Goal: Task Accomplishment & Management: Manage account settings

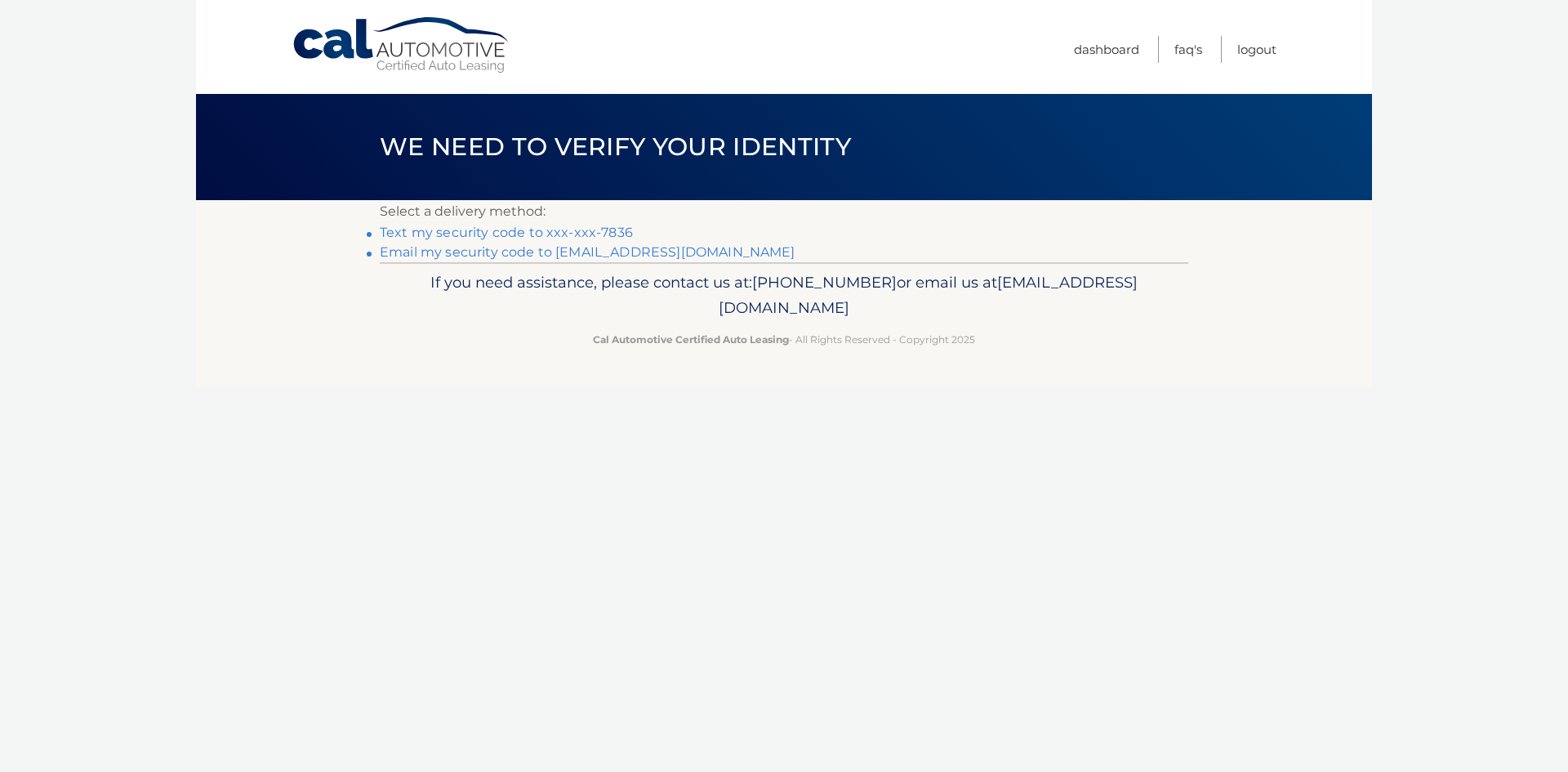
click at [514, 232] on link "Text my security code to xxx-xxx-7836" at bounding box center [506, 233] width 253 height 16
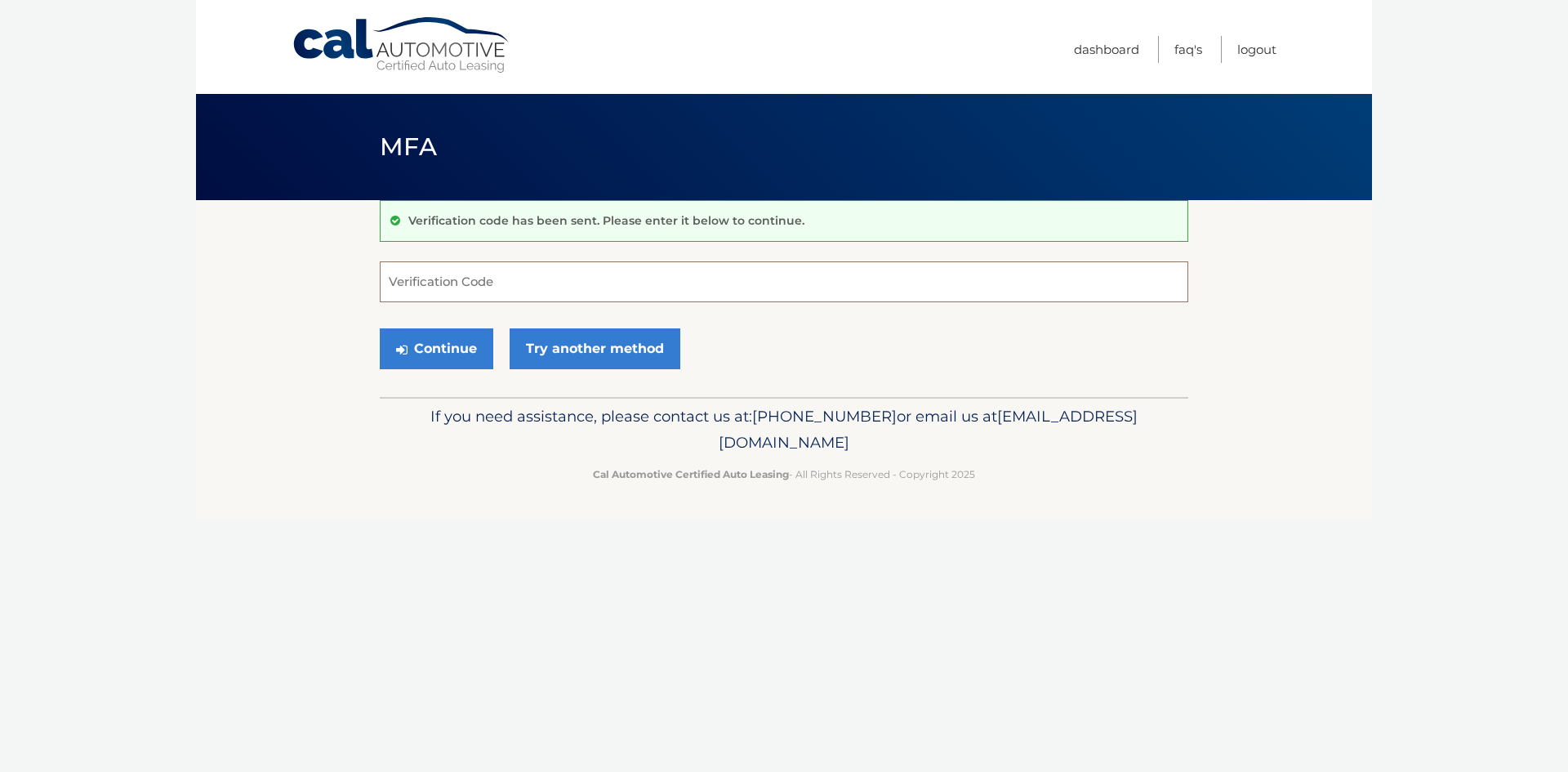
click at [506, 294] on input "Verification Code" at bounding box center [784, 281] width 808 height 41
type input "851691"
click at [379, 328] on button "Continue" at bounding box center [436, 349] width 114 height 41
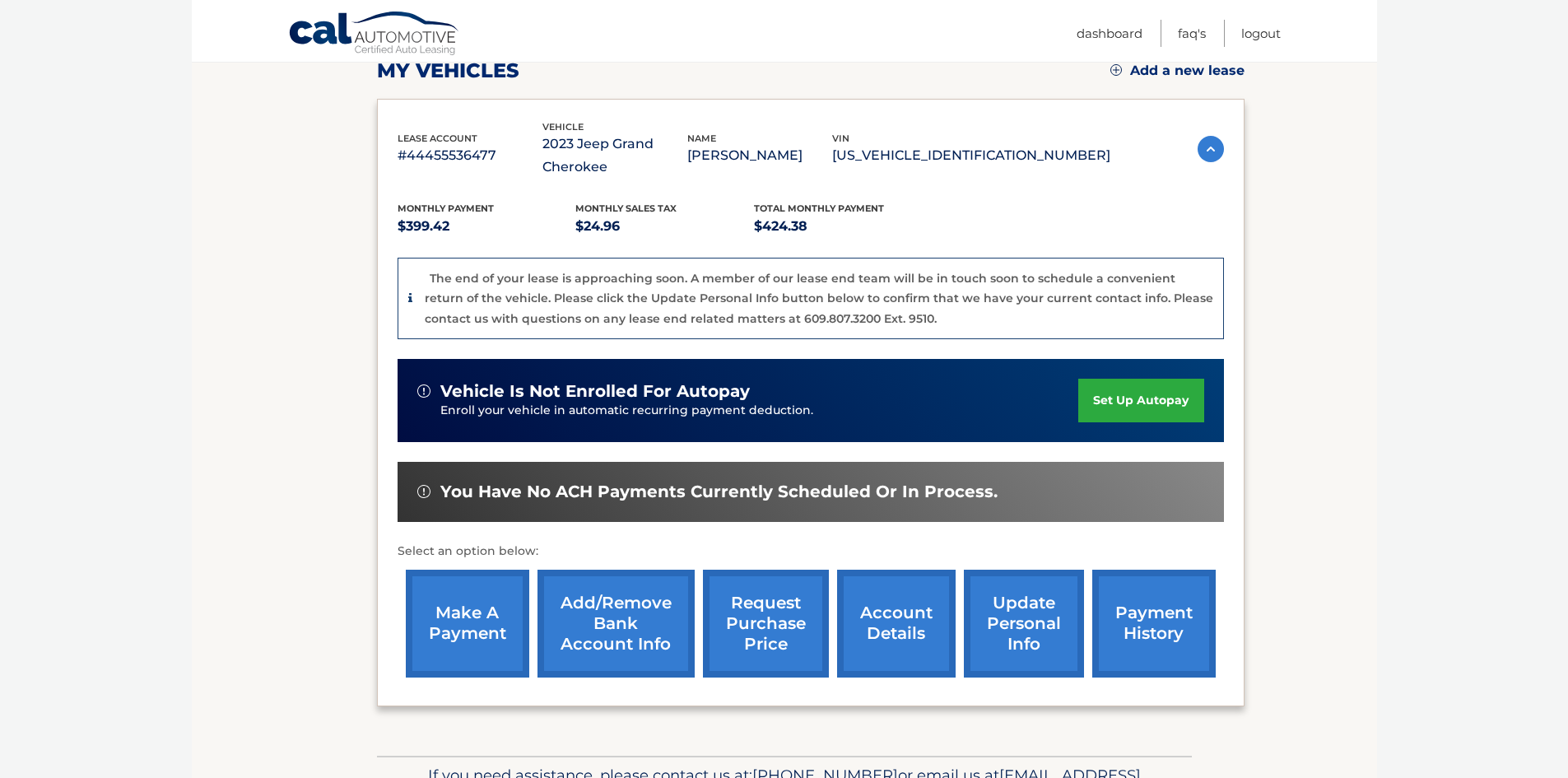
scroll to position [345, 0]
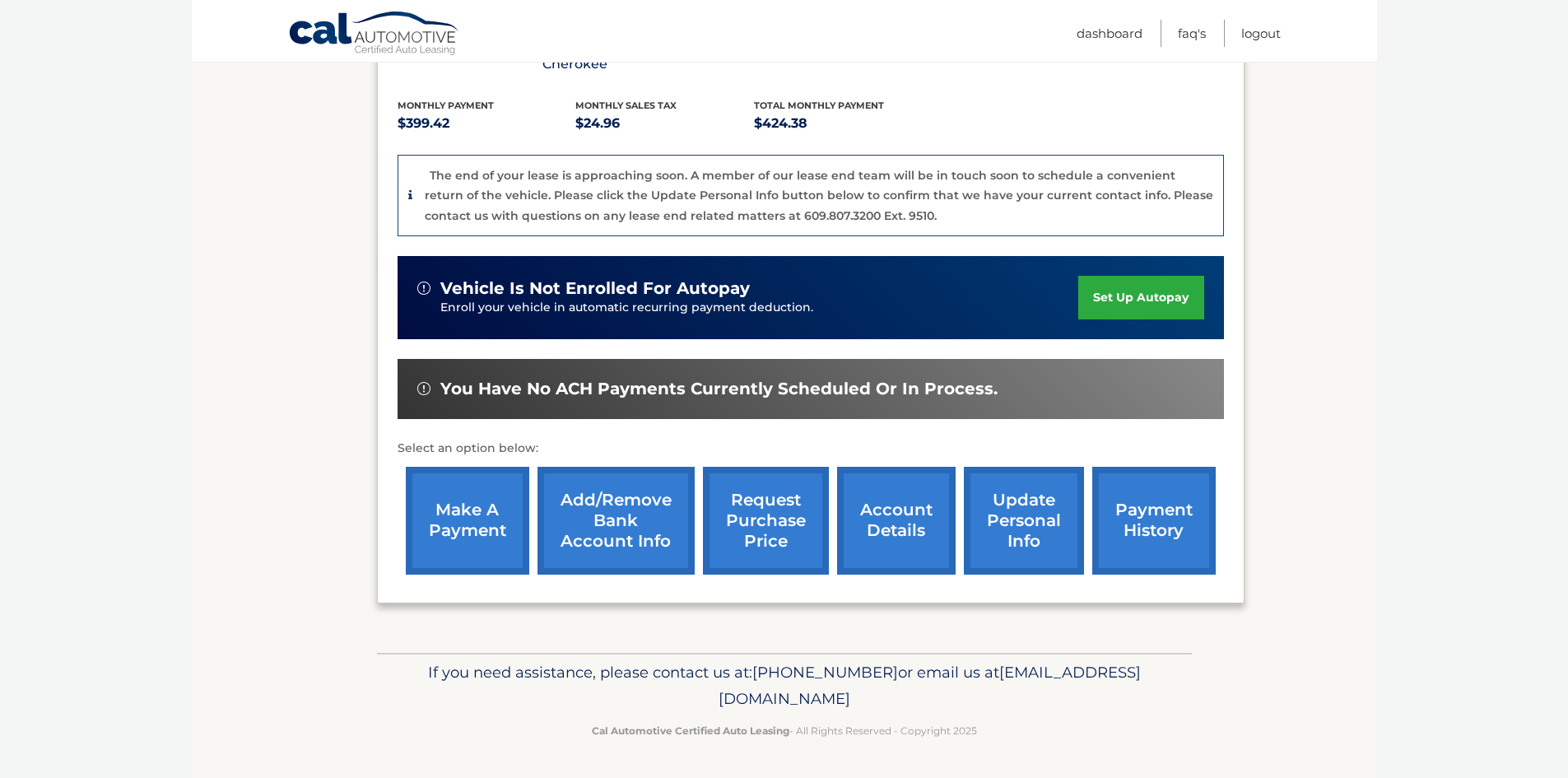
click at [486, 531] on link "make a payment" at bounding box center [467, 520] width 124 height 108
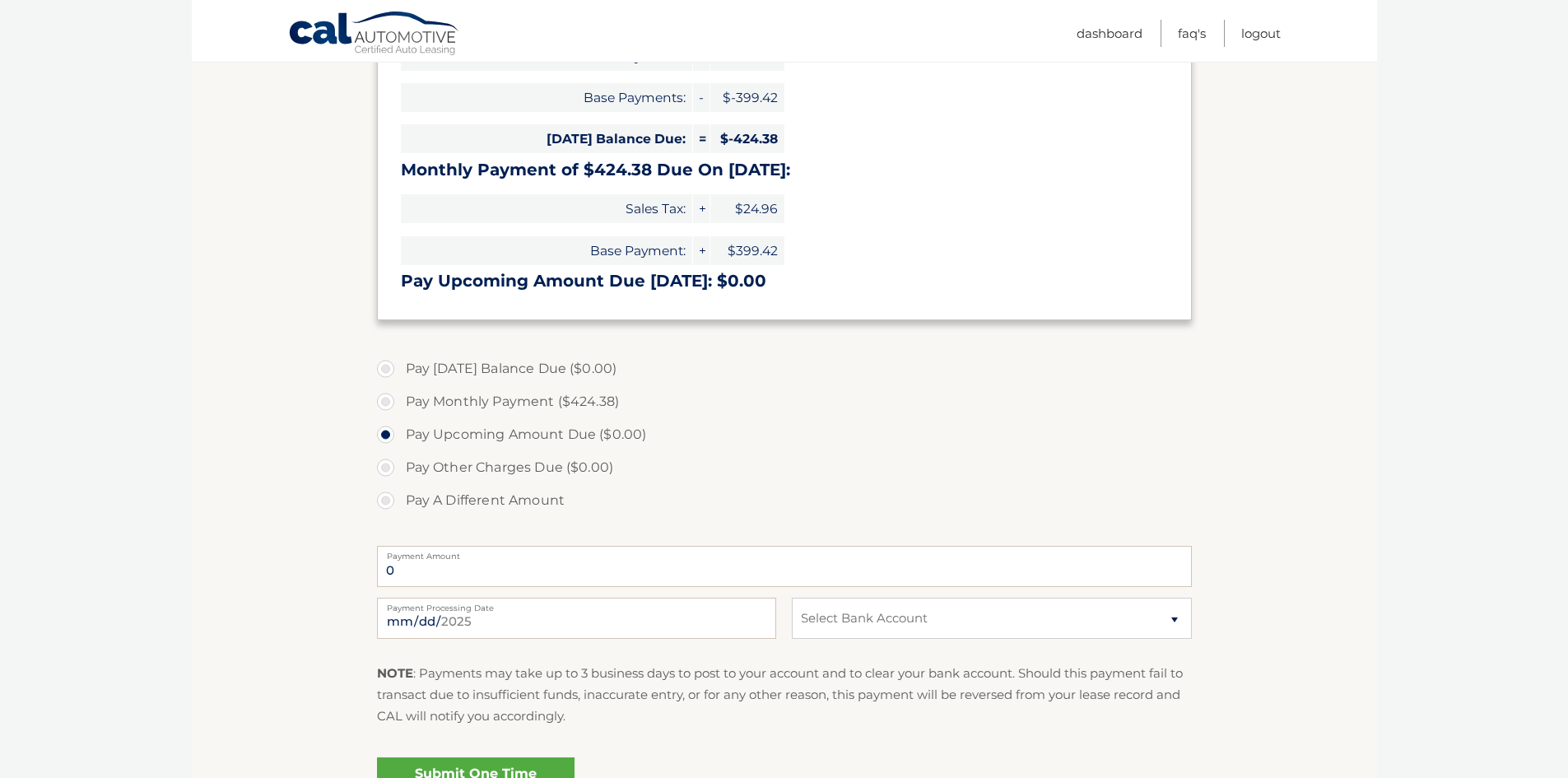
scroll to position [412, 0]
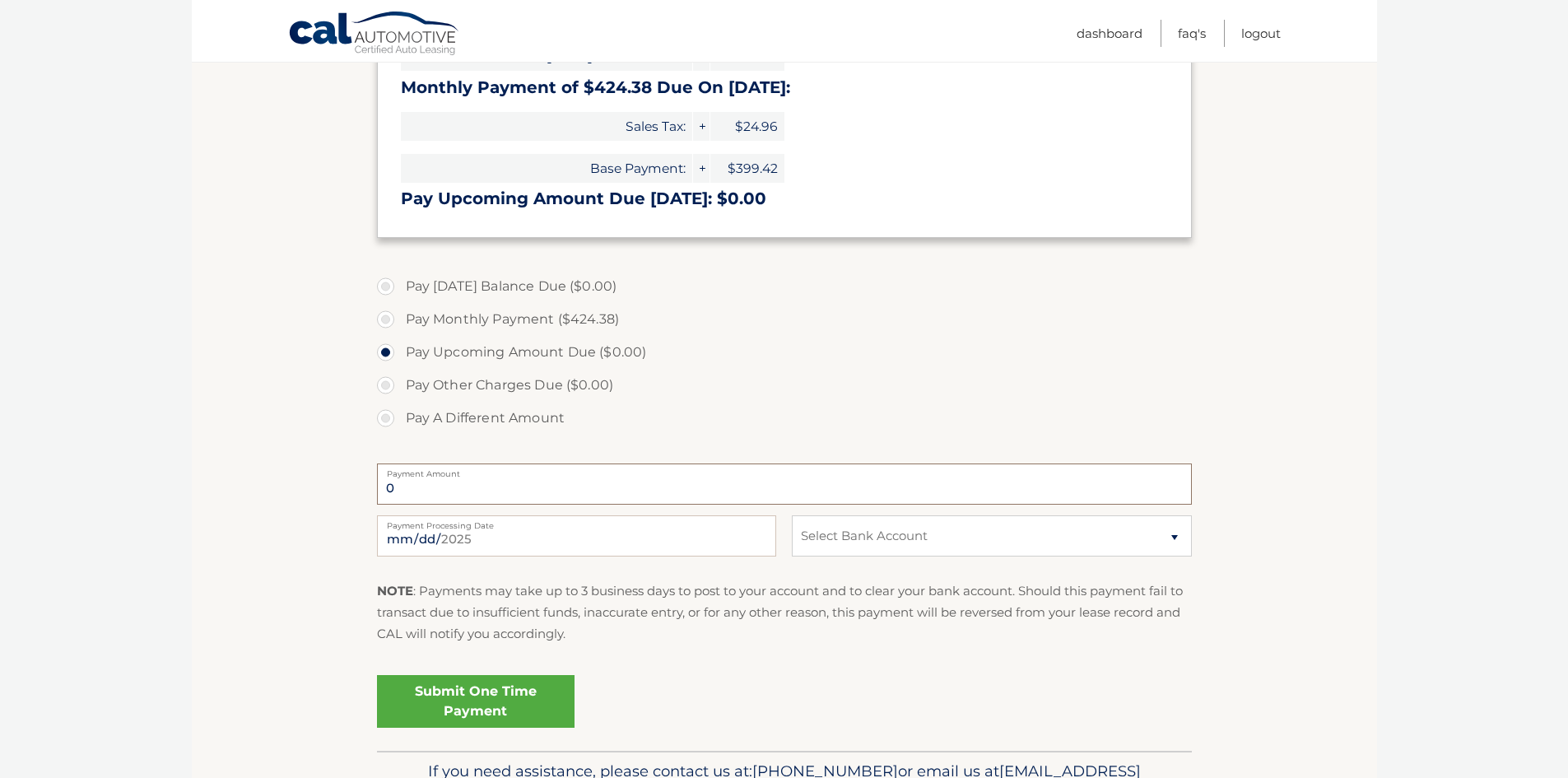
drag, startPoint x: 479, startPoint y: 484, endPoint x: 452, endPoint y: 487, distance: 27.2
click at [453, 486] on input "0" at bounding box center [784, 484] width 815 height 41
click at [452, 487] on input "0" at bounding box center [784, 484] width 815 height 41
click at [497, 378] on label "Pay Other Charges Due ($0.00)" at bounding box center [784, 385] width 815 height 33
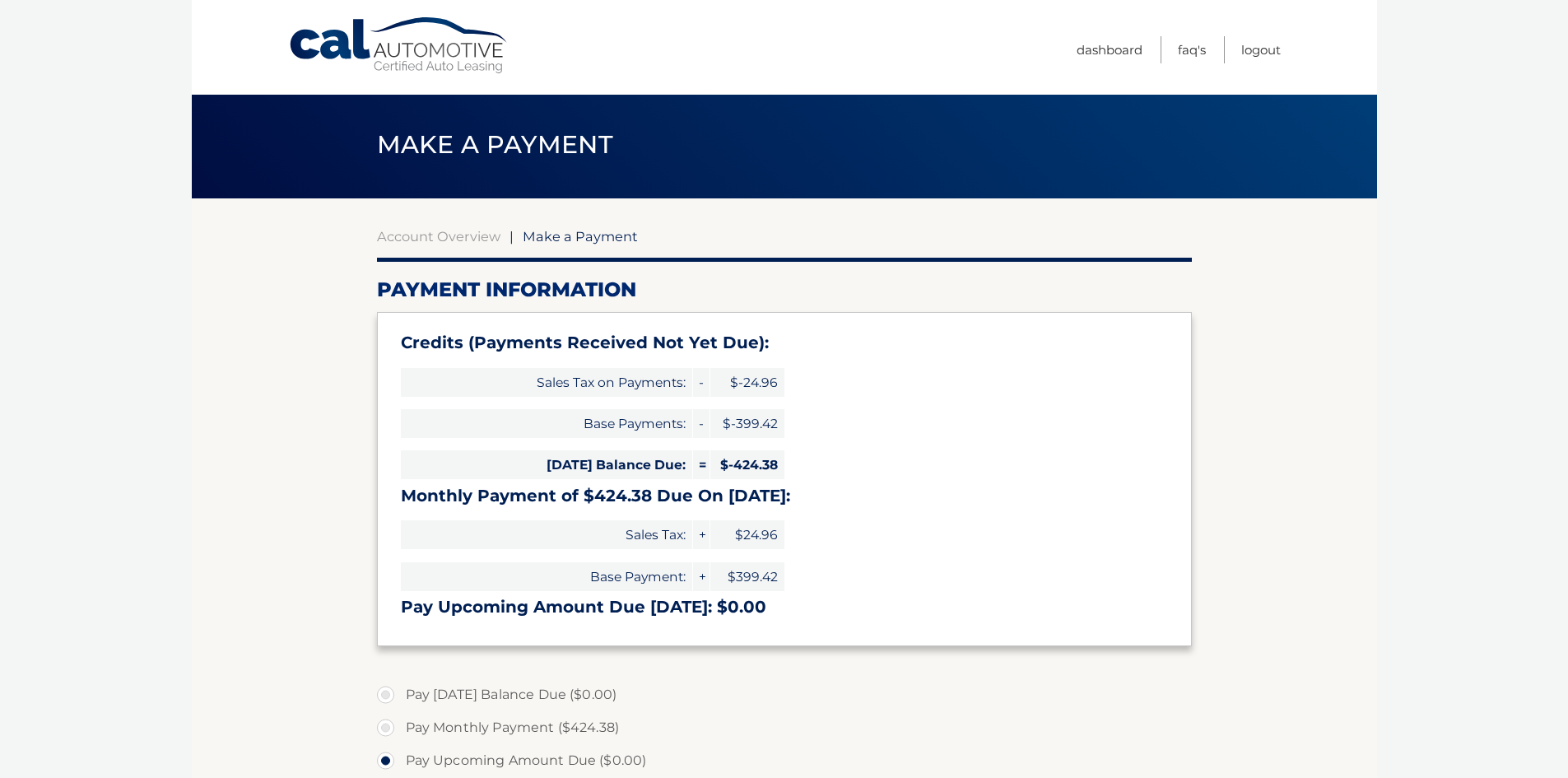
scroll to position [0, 0]
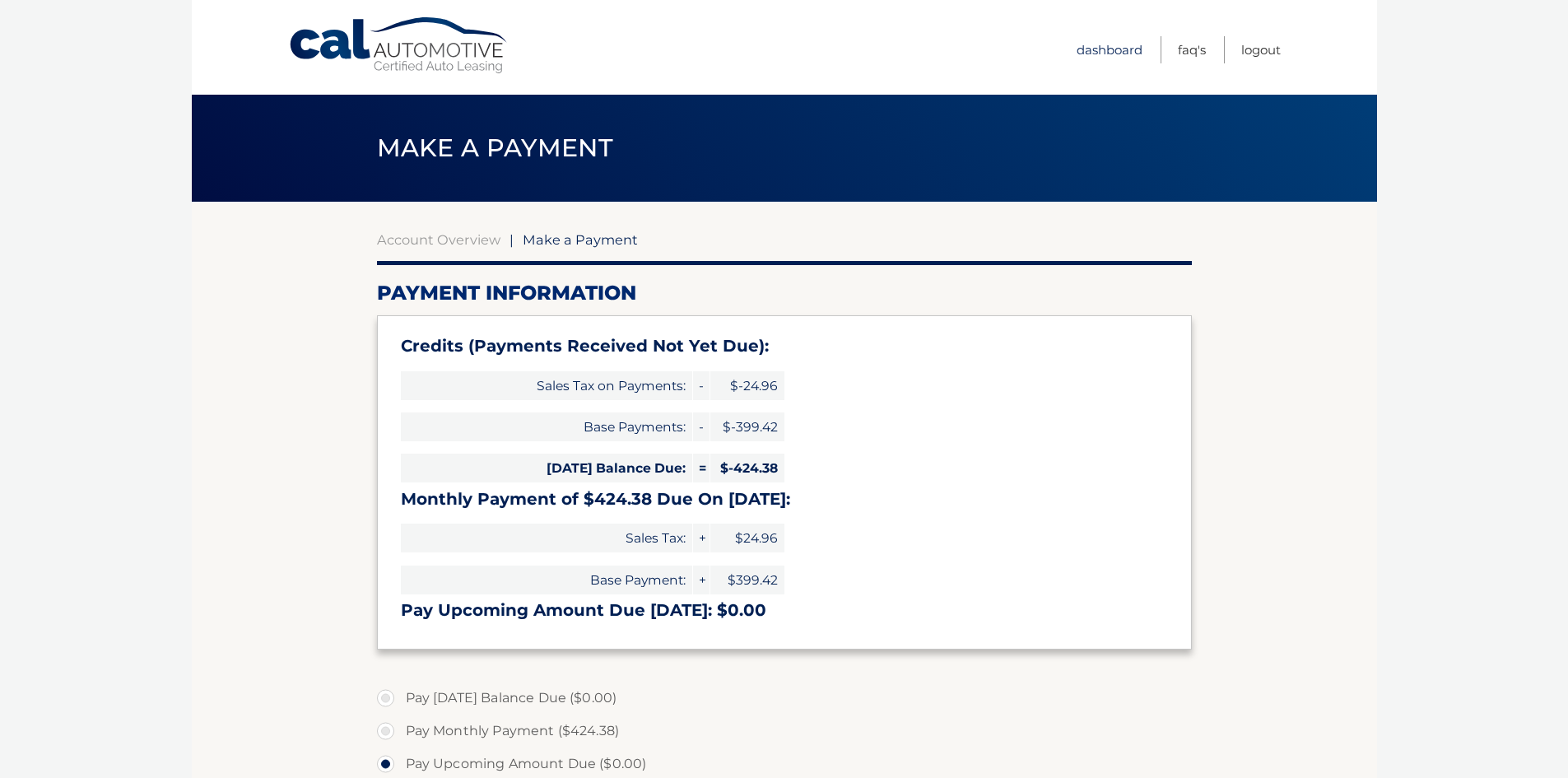
click at [1091, 46] on link "Dashboard" at bounding box center [1110, 50] width 66 height 28
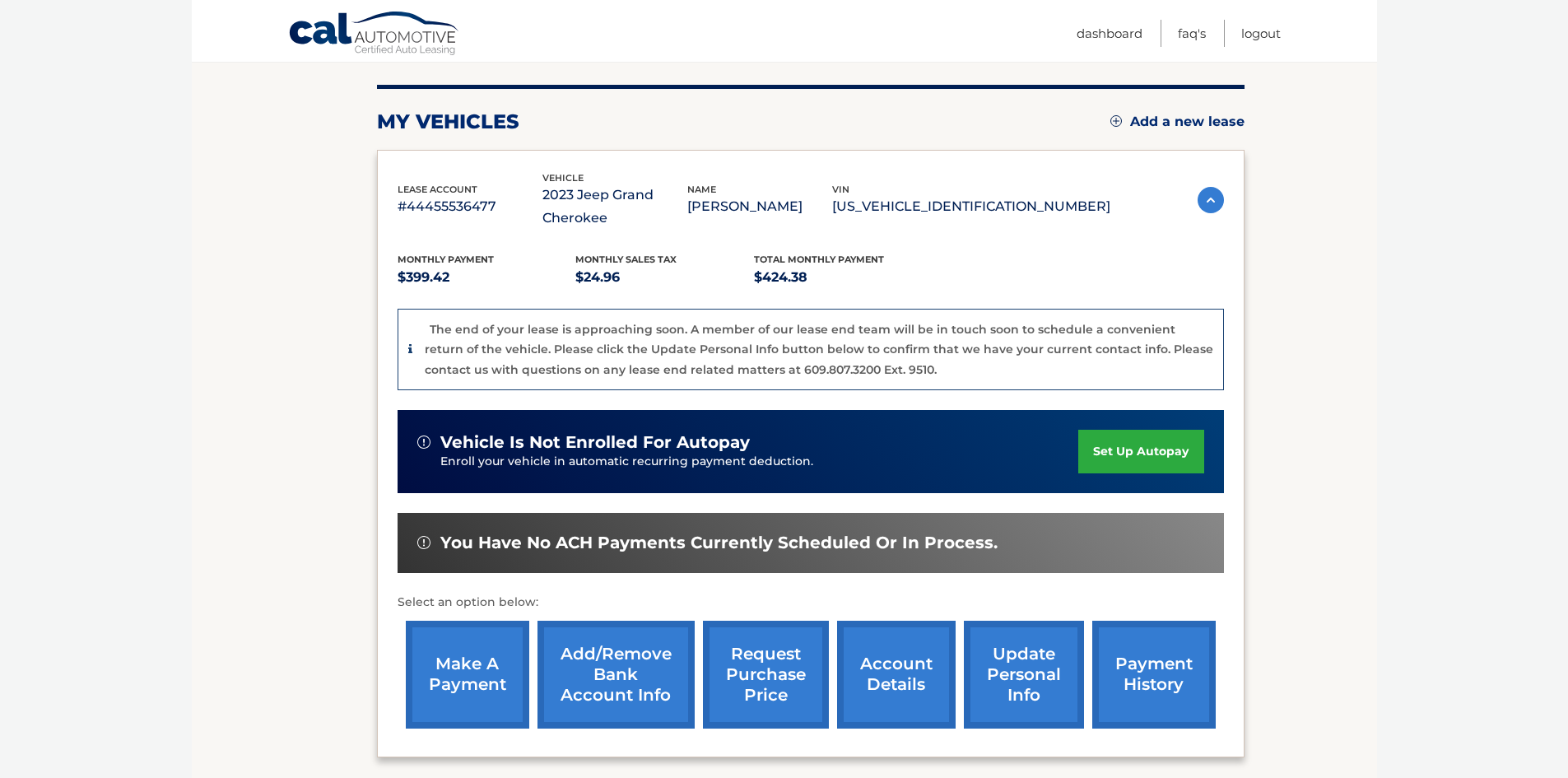
scroll to position [180, 0]
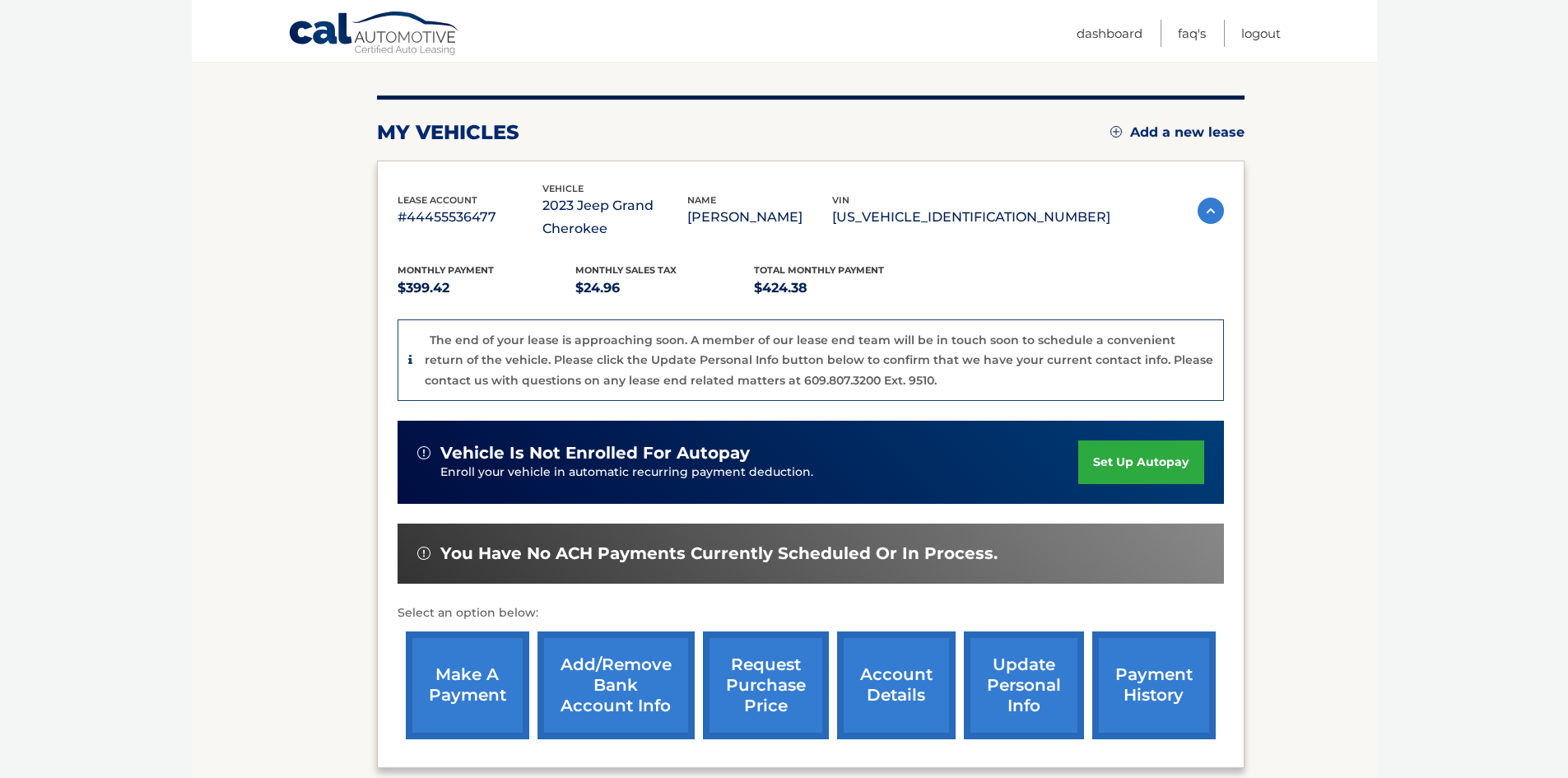
click at [1153, 685] on link "payment history" at bounding box center [1154, 685] width 124 height 108
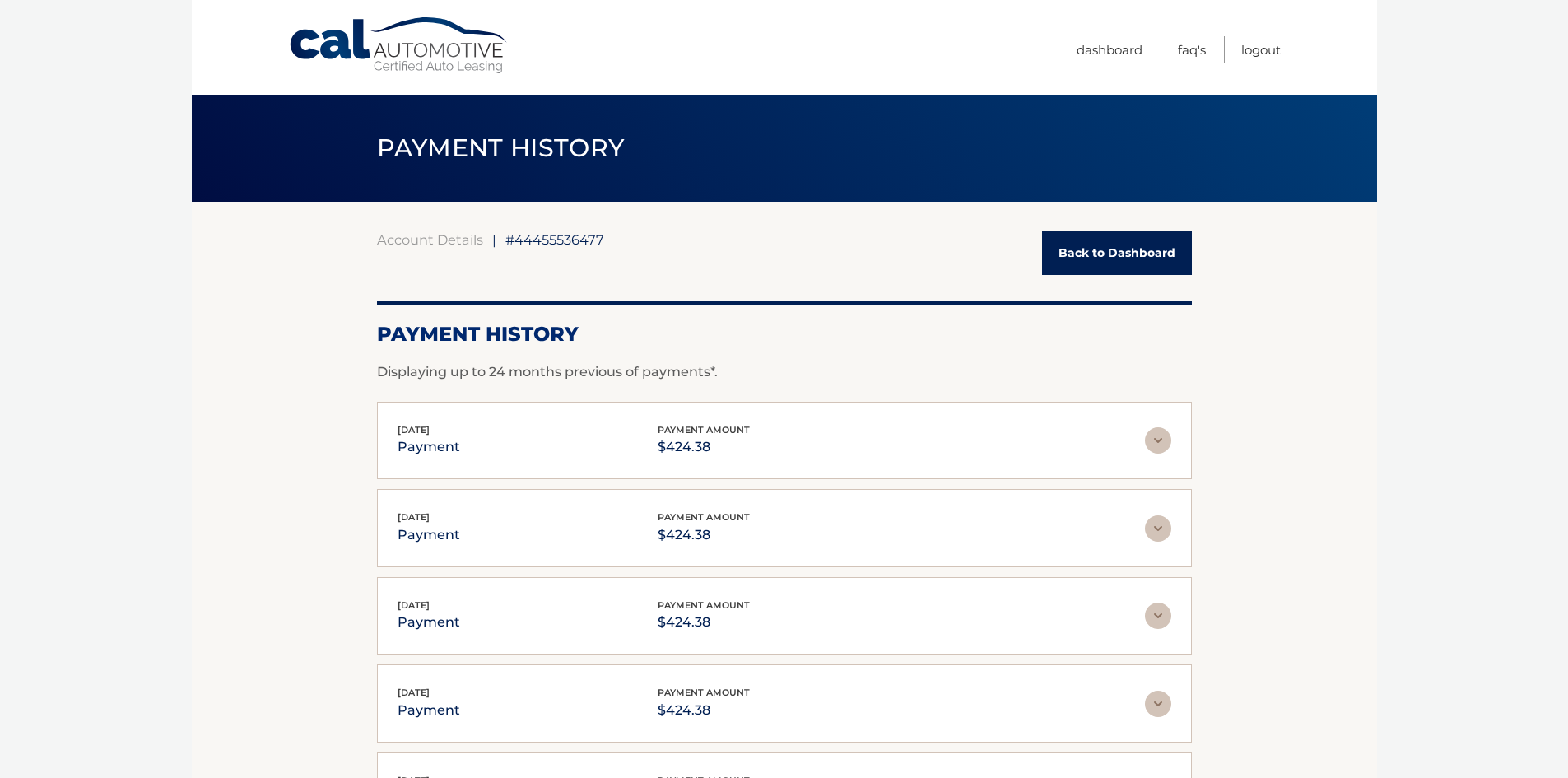
click at [1135, 246] on link "Back to Dashboard" at bounding box center [1117, 253] width 149 height 44
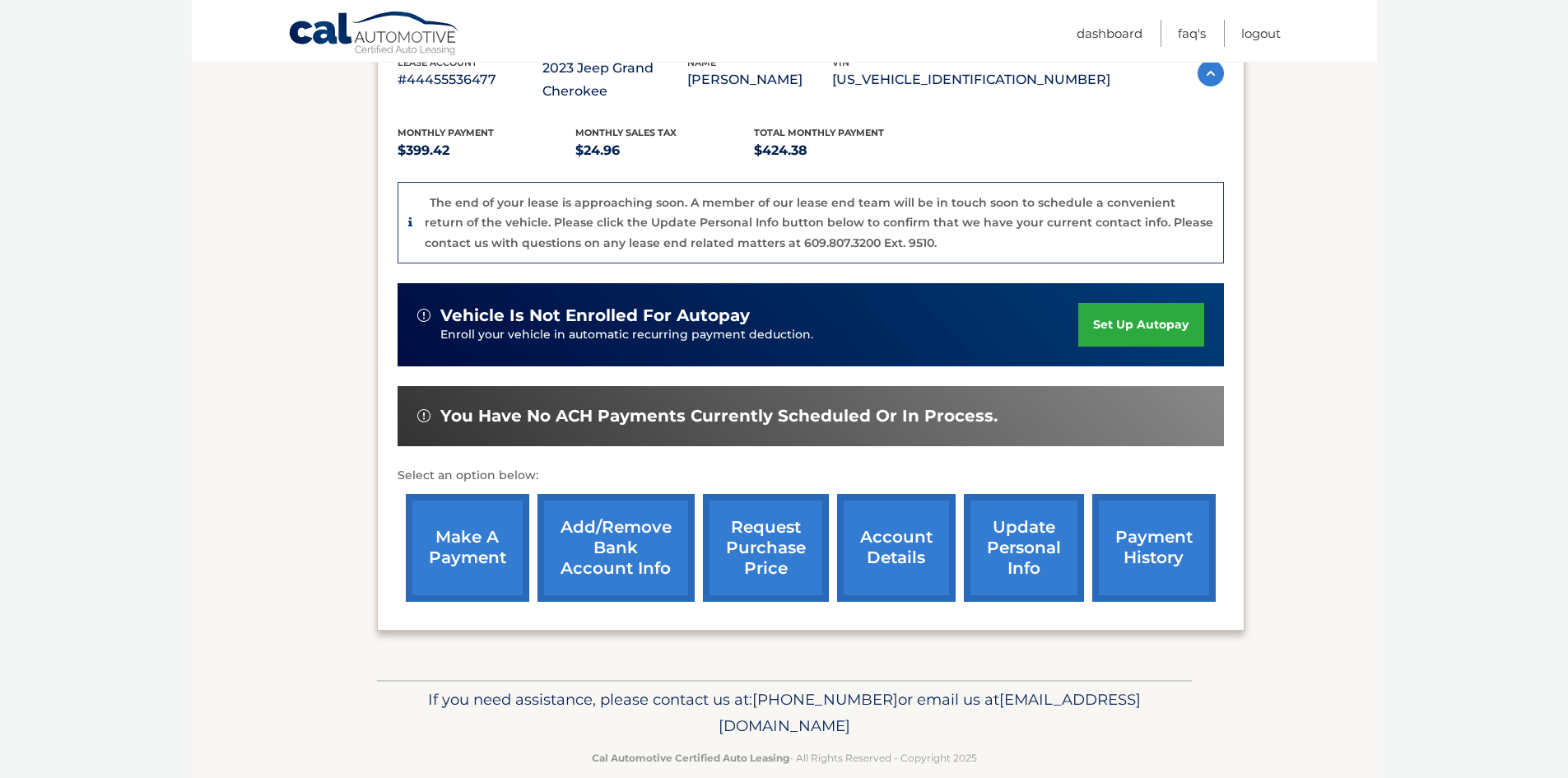
scroll to position [329, 0]
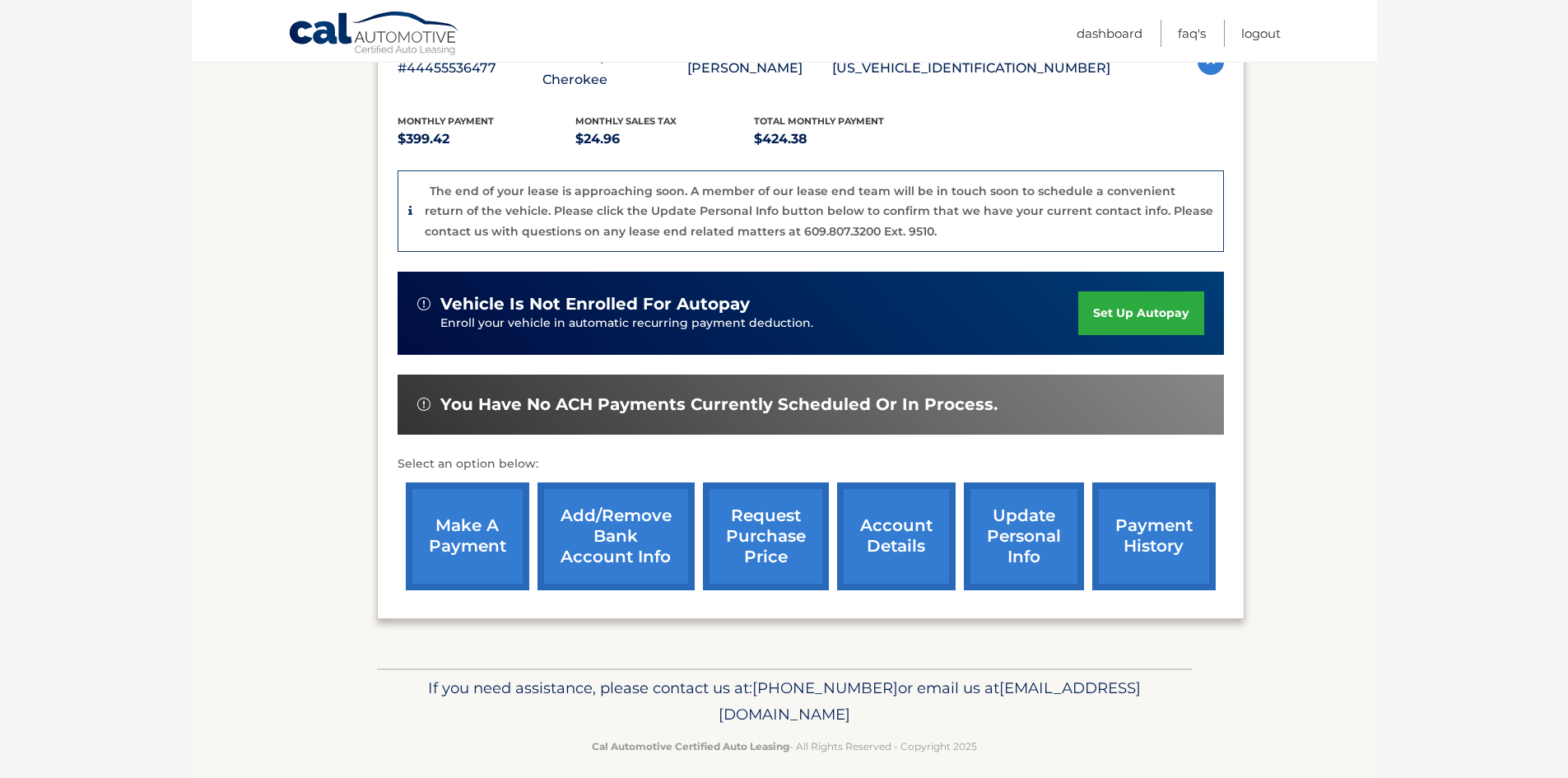
click at [929, 539] on link "account details" at bounding box center [896, 535] width 118 height 108
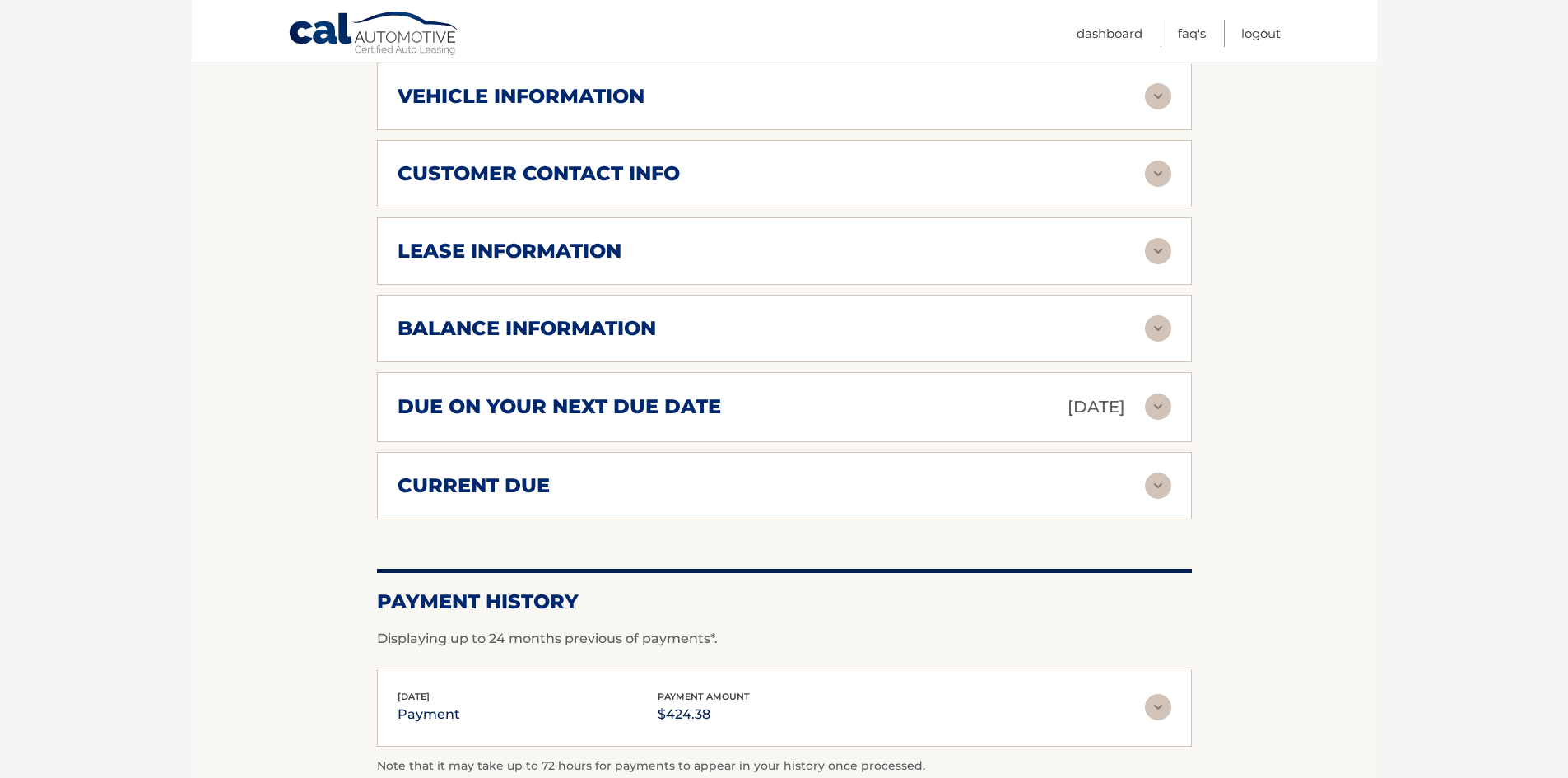
scroll to position [823, 0]
click at [615, 311] on div "balance information Payments Received 36 Payments Remaining 3 Next Payment will…" at bounding box center [784, 327] width 815 height 68
click at [607, 323] on h2 "balance information" at bounding box center [527, 328] width 259 height 25
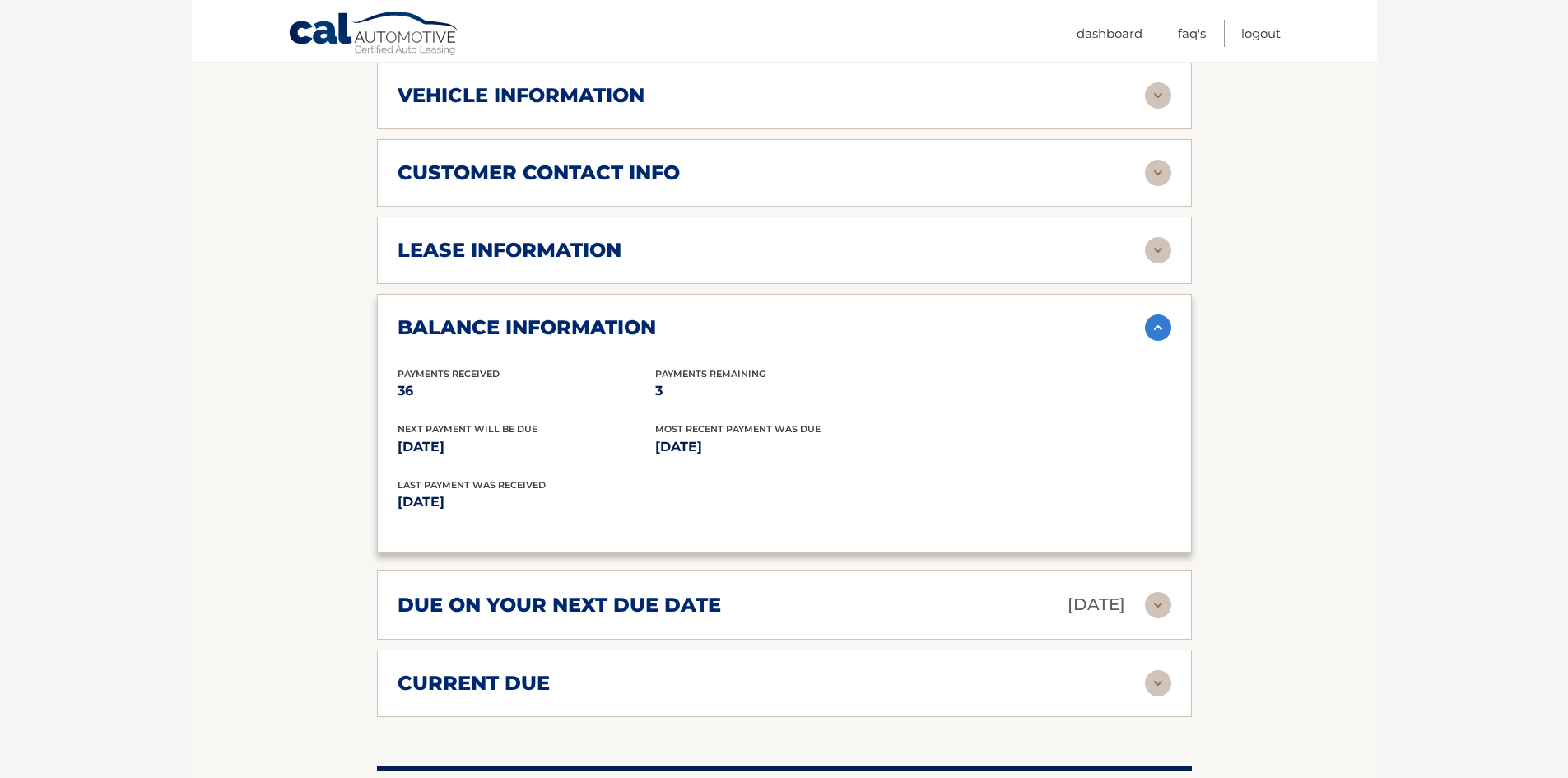
click at [794, 330] on div "balance information" at bounding box center [771, 328] width 748 height 25
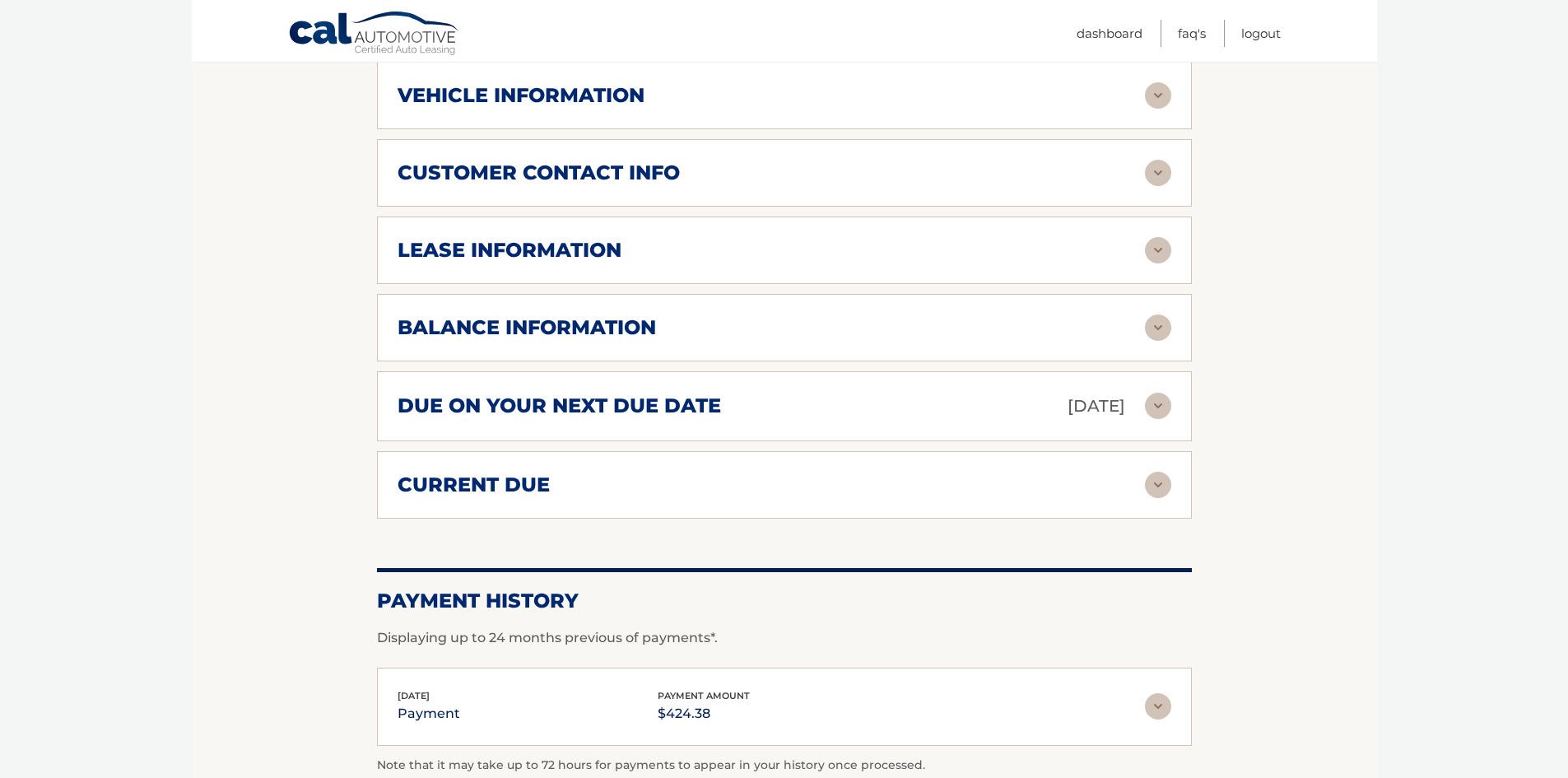
click at [647, 424] on div "due on your next due date [DATE] Late Charges $0.00 Miscellaneous Charges $0.00…" at bounding box center [784, 405] width 815 height 70
click at [648, 411] on h2 "due on your next due date" at bounding box center [559, 405] width 324 height 25
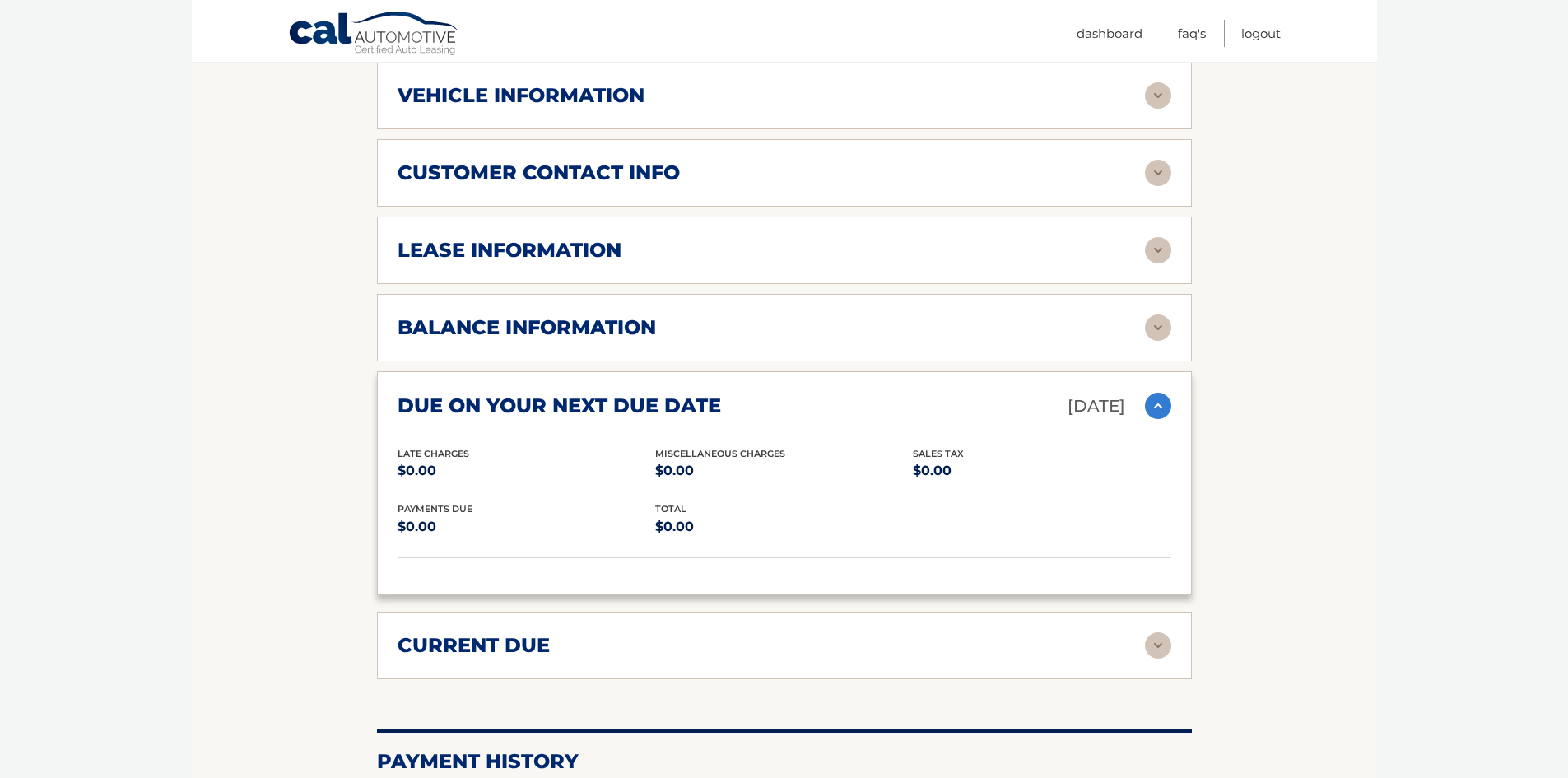
click at [648, 411] on h2 "due on your next due date" at bounding box center [559, 405] width 324 height 25
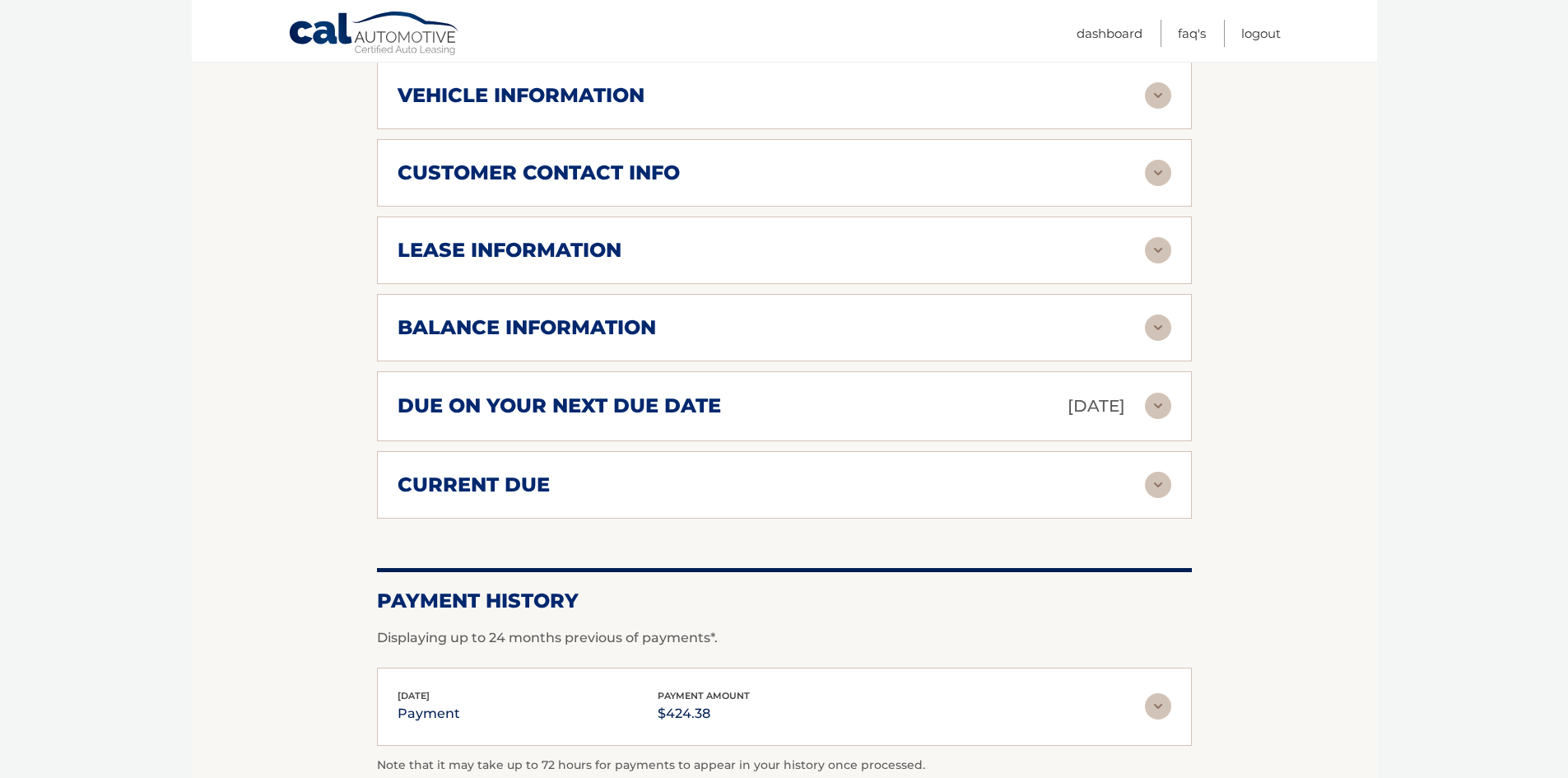
click at [628, 474] on div "current due" at bounding box center [771, 485] width 748 height 25
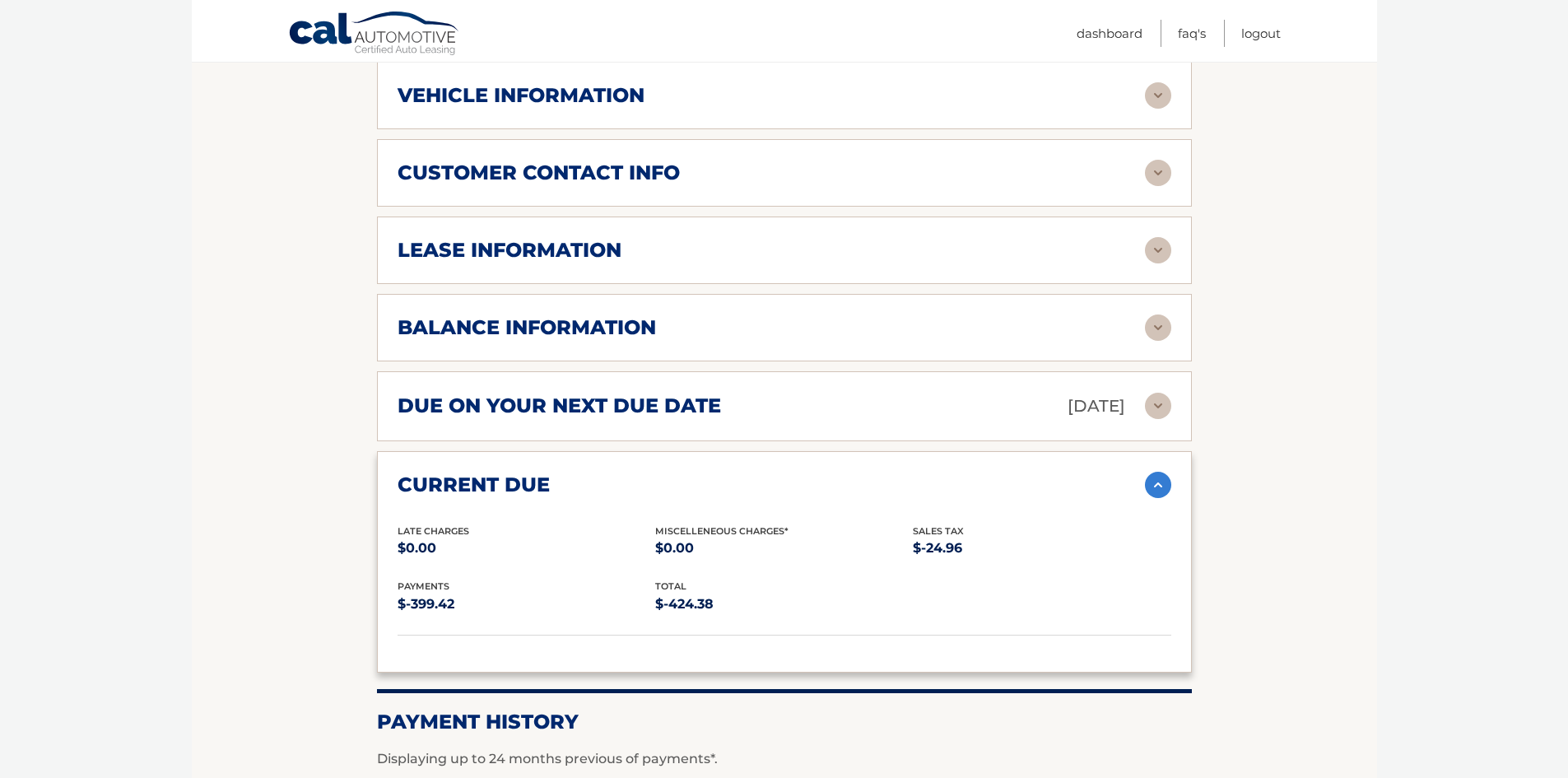
click at [628, 474] on div "current due" at bounding box center [771, 485] width 748 height 25
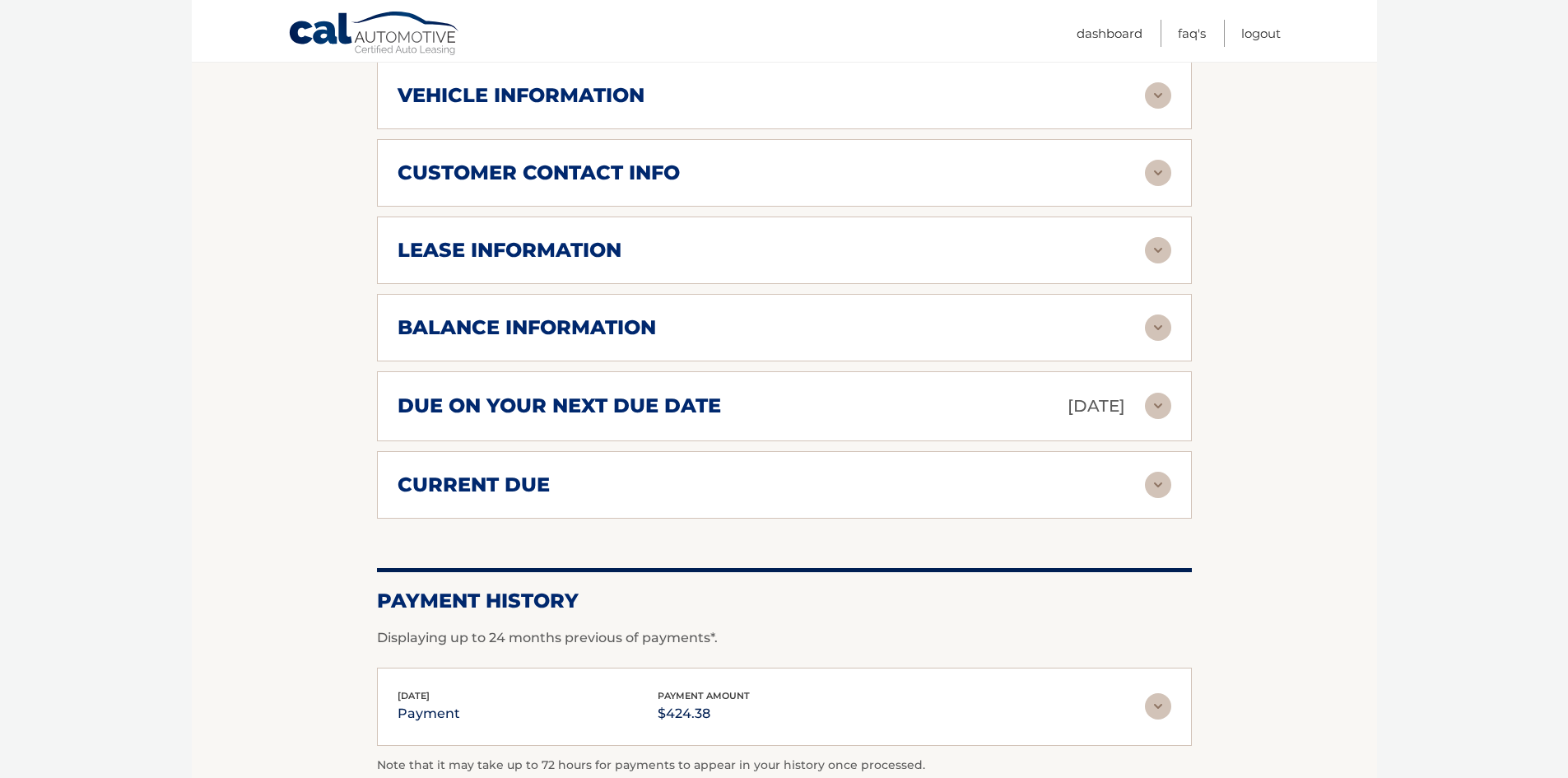
click at [620, 245] on h2 "lease information" at bounding box center [510, 251] width 224 height 25
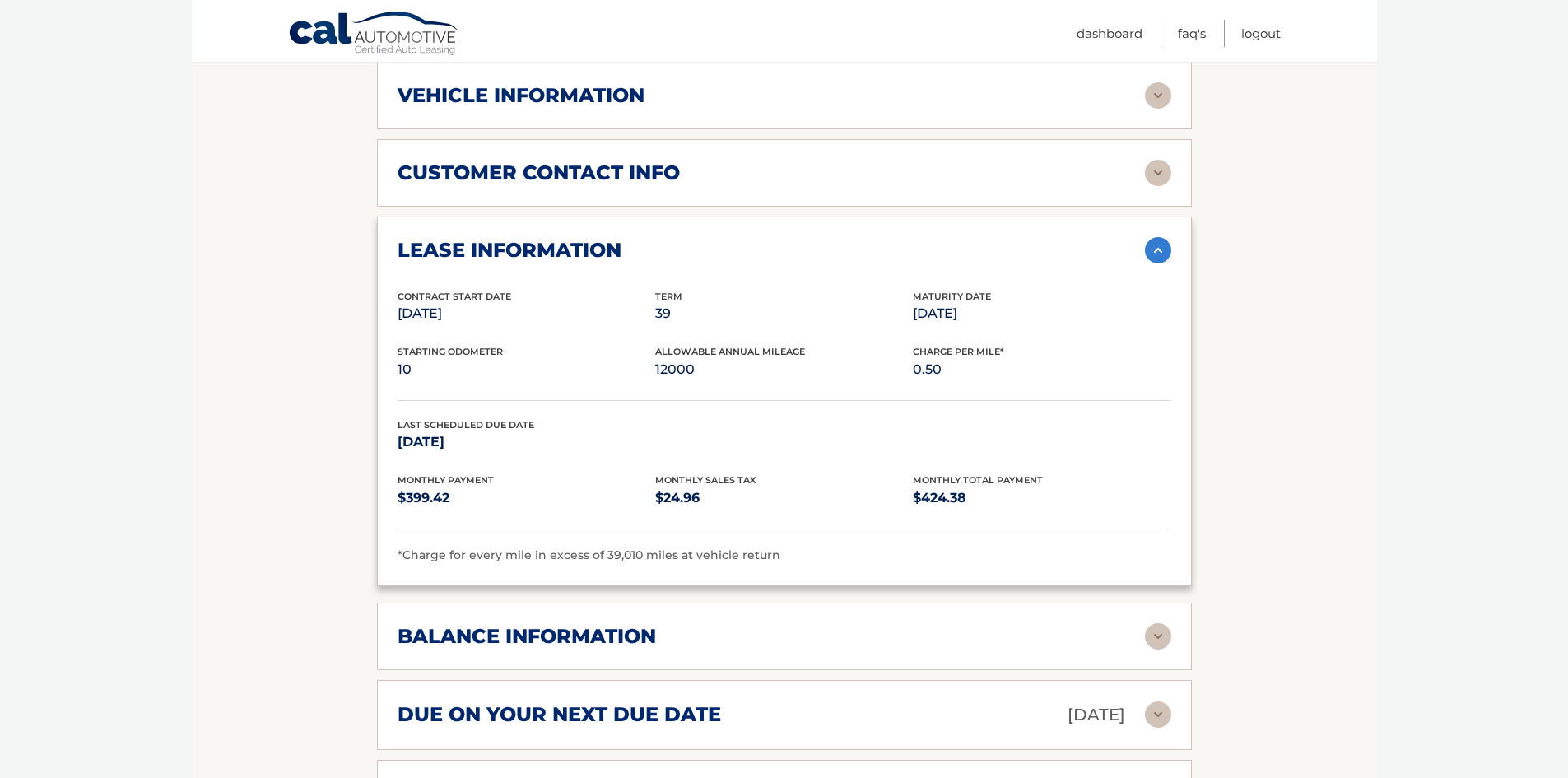
click at [620, 245] on h2 "lease information" at bounding box center [510, 251] width 224 height 25
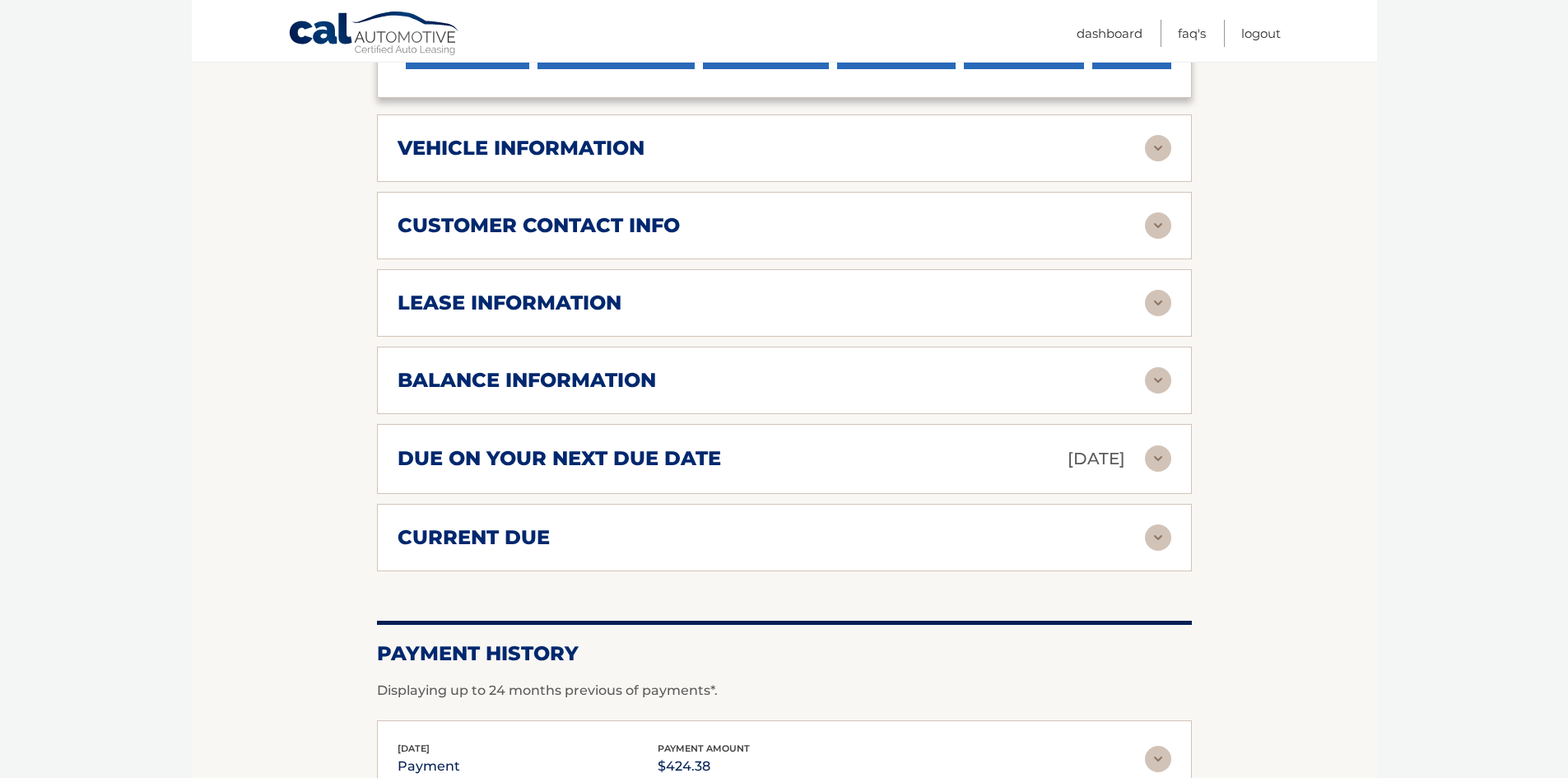
scroll to position [741, 0]
